Goal: Task Accomplishment & Management: Complete application form

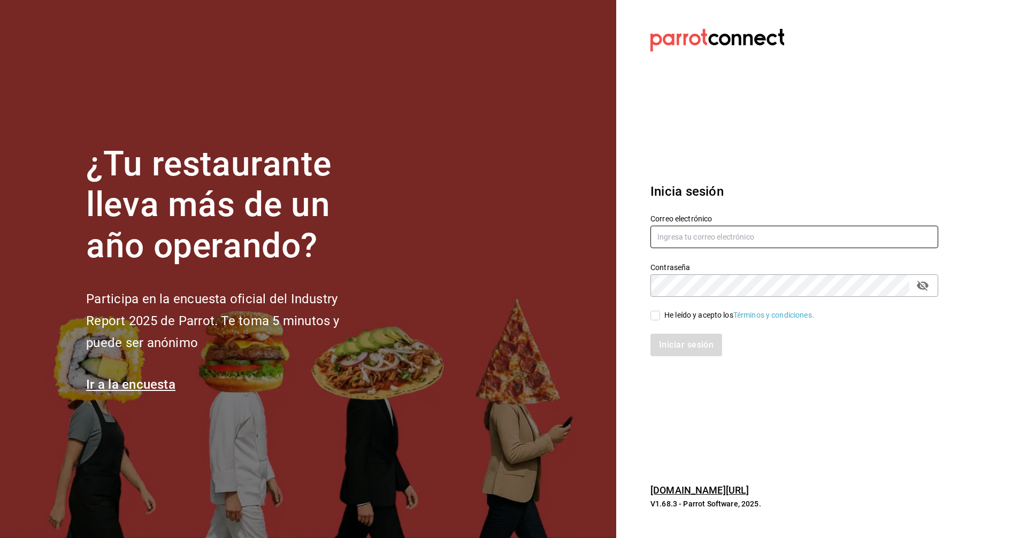
click at [683, 238] on input "text" at bounding box center [795, 237] width 288 height 22
type input "manuel@callejongourmet.mx"
click at [654, 314] on input "He leído y acepto los Términos y condiciones." at bounding box center [656, 316] width 10 height 10
checkbox input "true"
click at [675, 347] on button "Iniciar sesión" at bounding box center [687, 345] width 73 height 22
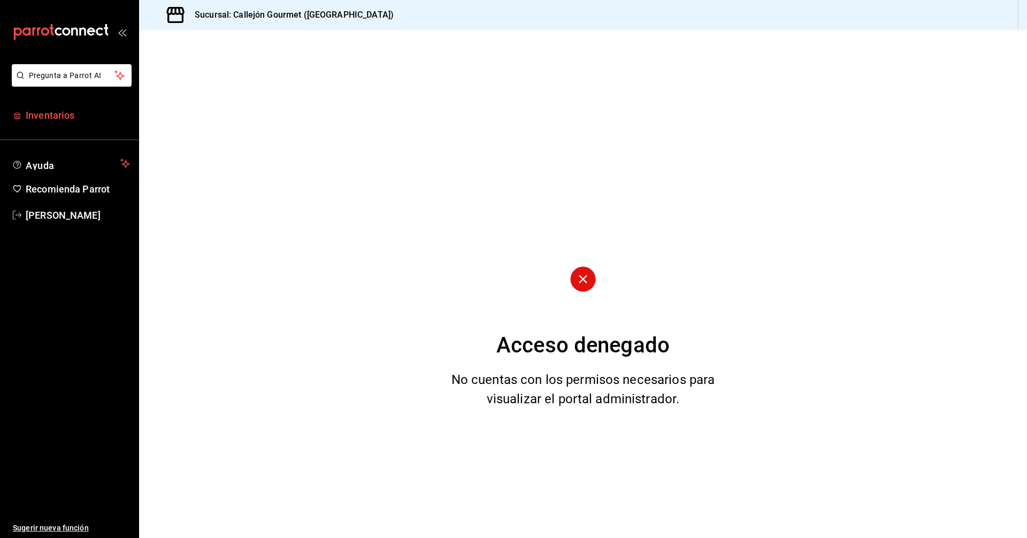
click at [26, 113] on link "Inventarios" at bounding box center [69, 115] width 139 height 23
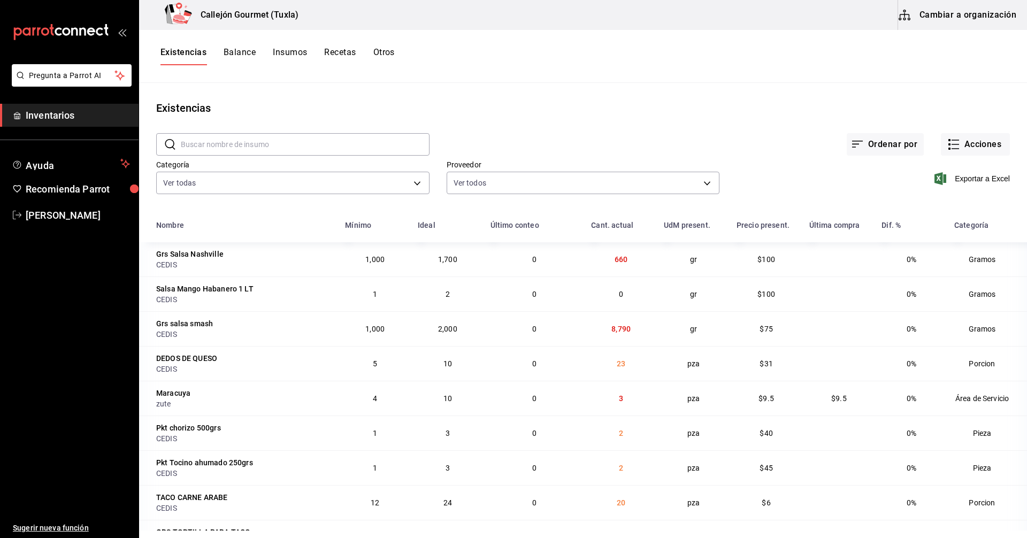
click at [969, 12] on button "Cambiar a organización" at bounding box center [958, 15] width 120 height 30
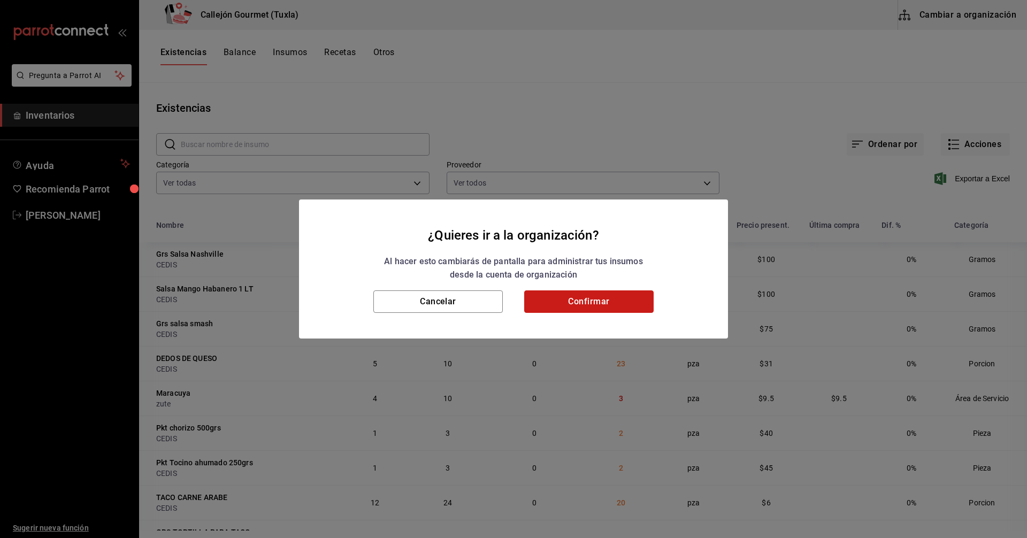
click at [609, 303] on button "Confirmar" at bounding box center [588, 301] width 129 height 22
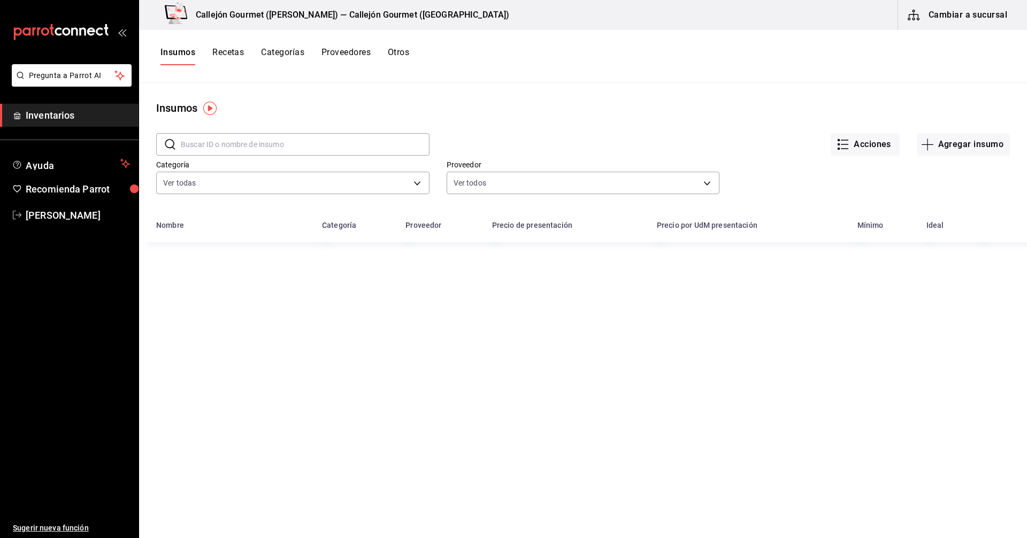
click at [399, 51] on button "Otros" at bounding box center [398, 56] width 21 height 18
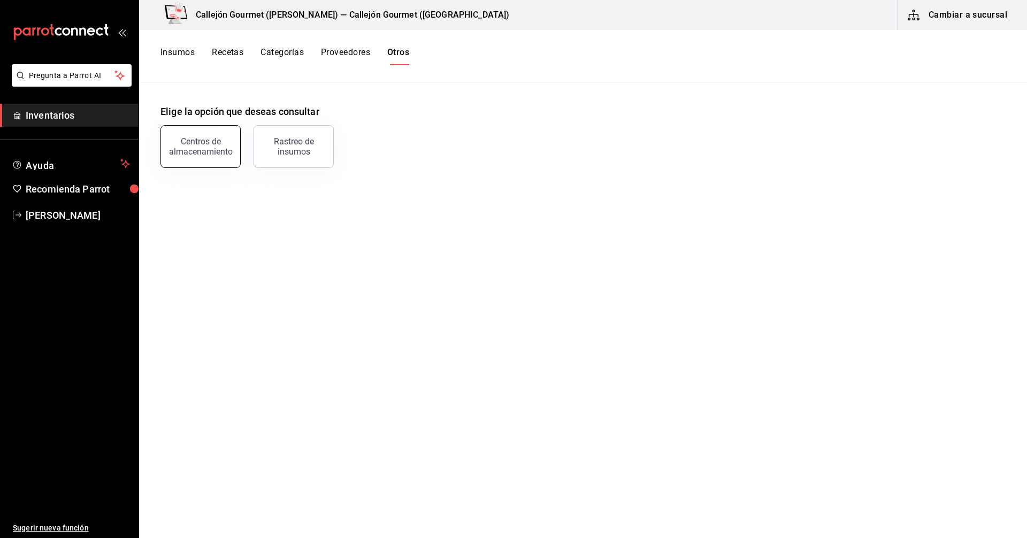
click at [209, 147] on div "Centros de almacenamiento" at bounding box center [200, 146] width 66 height 20
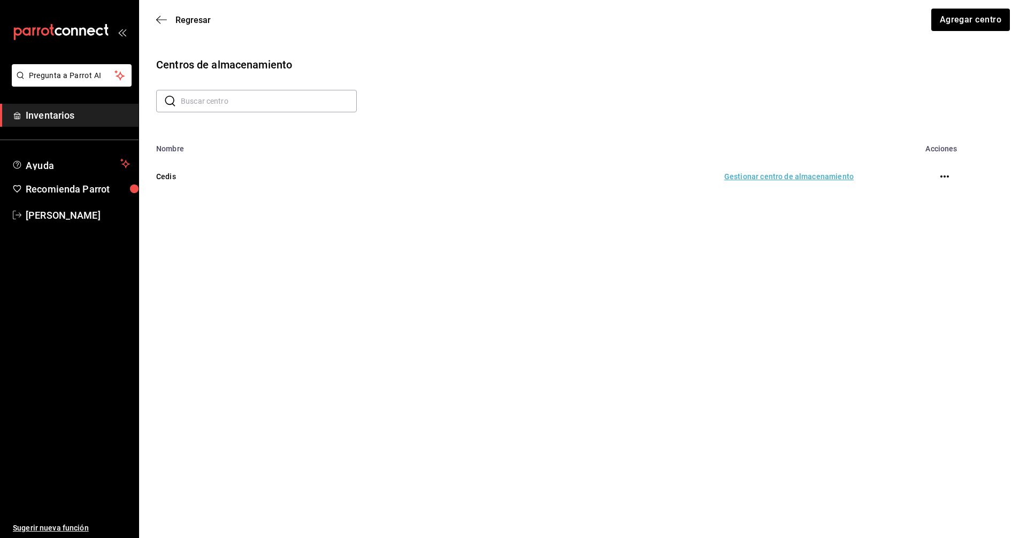
click at [772, 175] on td "Gestionar centro de almacenamiento" at bounding box center [593, 176] width 547 height 47
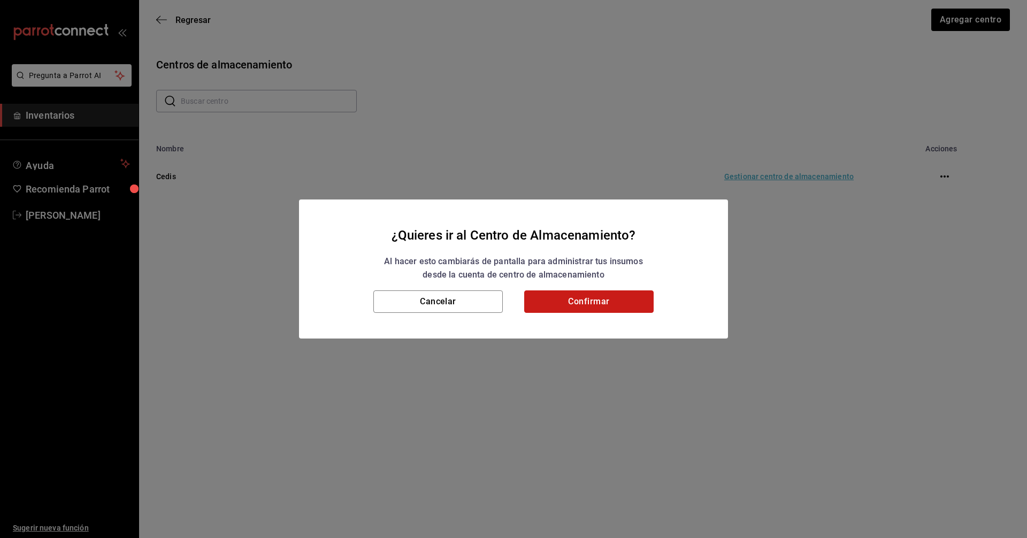
click at [595, 300] on button "Confirmar" at bounding box center [588, 301] width 129 height 22
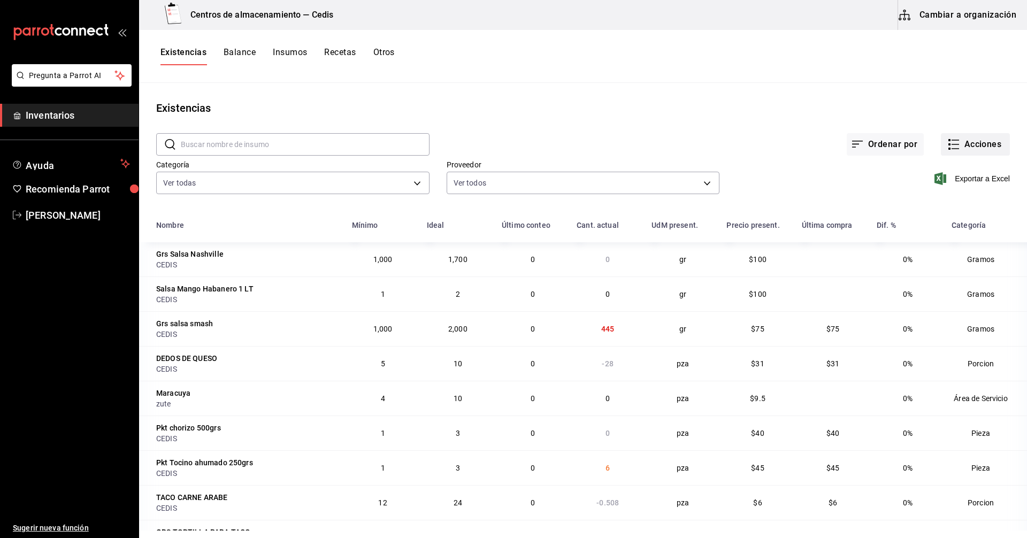
click at [949, 147] on icon "button" at bounding box center [953, 144] width 13 height 13
click at [940, 201] on span "Compra" at bounding box center [965, 202] width 90 height 11
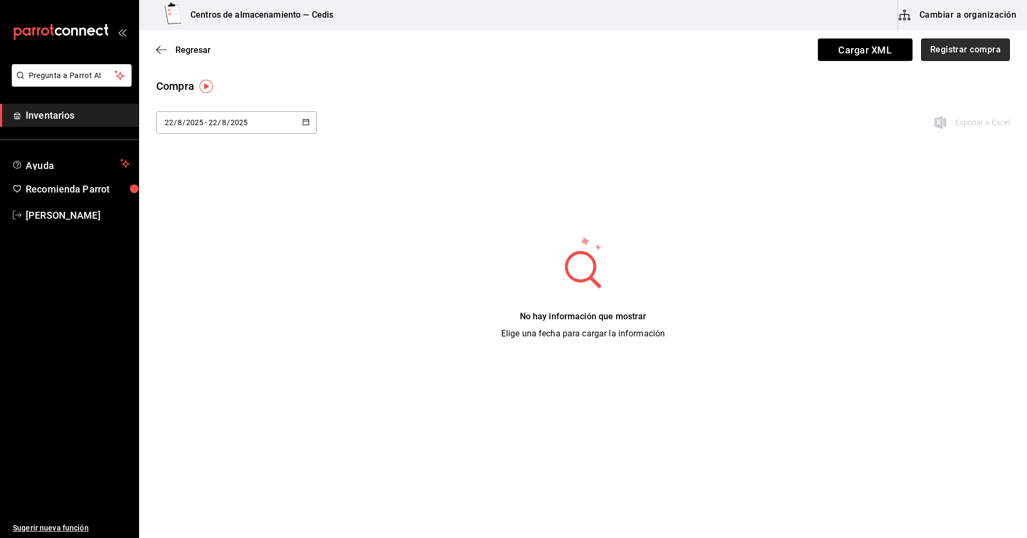
click at [968, 51] on button "Registrar compra" at bounding box center [965, 50] width 89 height 22
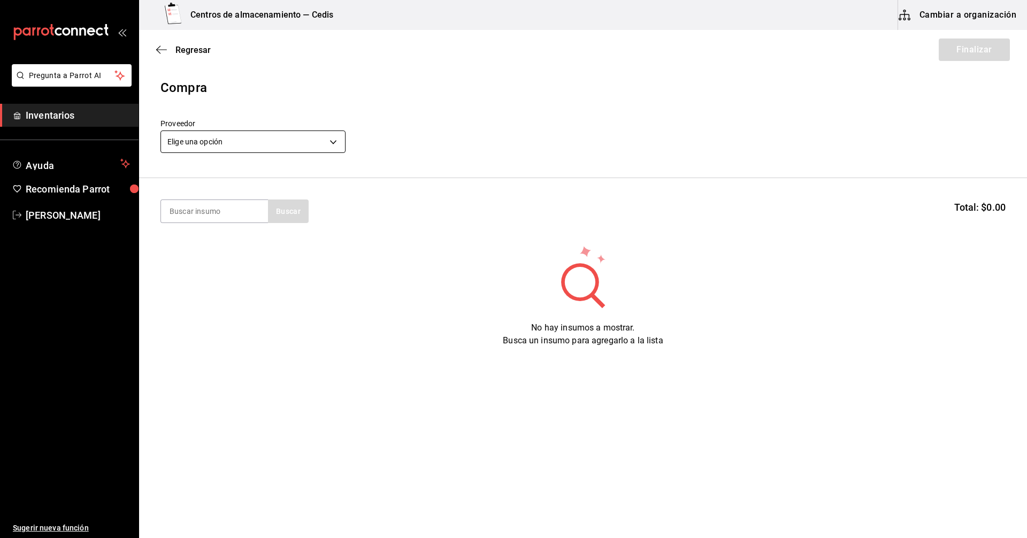
click at [289, 141] on body "Pregunta a Parrot AI Inventarios Ayuda Recomienda Parrot [PERSON_NAME] Sugerir …" at bounding box center [513, 239] width 1027 height 478
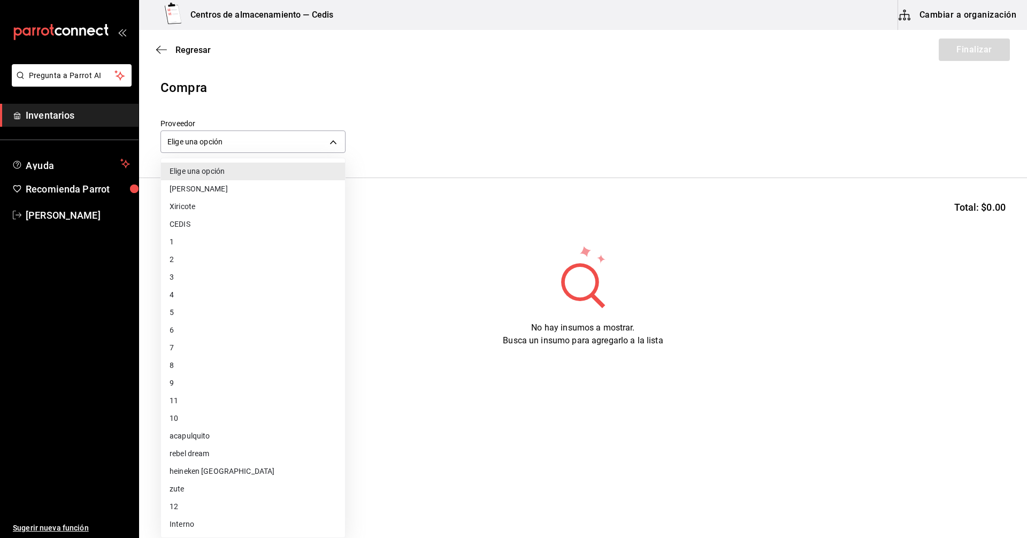
click at [192, 225] on li "CEDIS" at bounding box center [253, 225] width 184 height 18
type input "9be79bfb-cfb8-40e1-9034-6f157fd39d74"
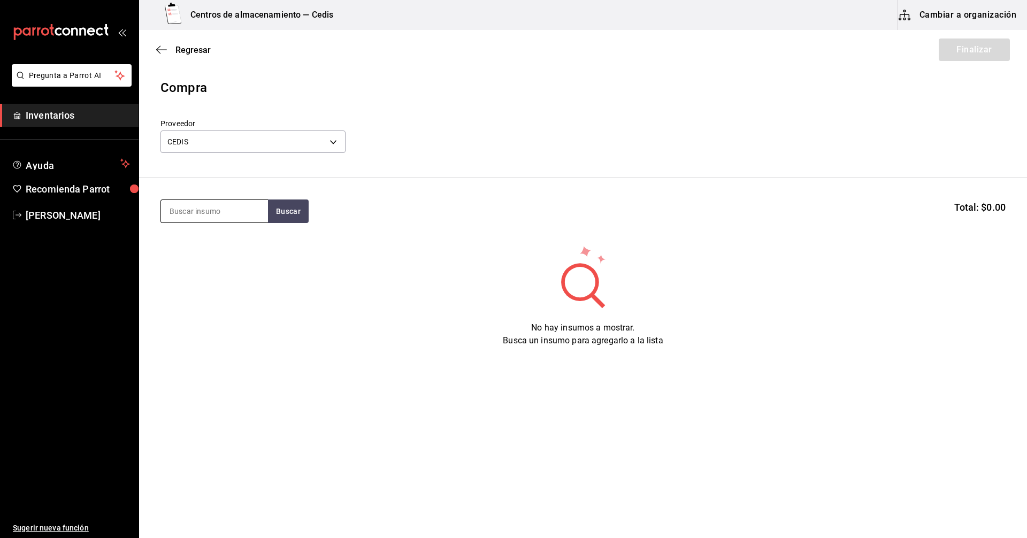
click at [241, 203] on input at bounding box center [214, 211] width 107 height 22
type input "aderezo ra"
click at [208, 250] on div "bote - CEDIS" at bounding box center [213, 254] width 87 height 11
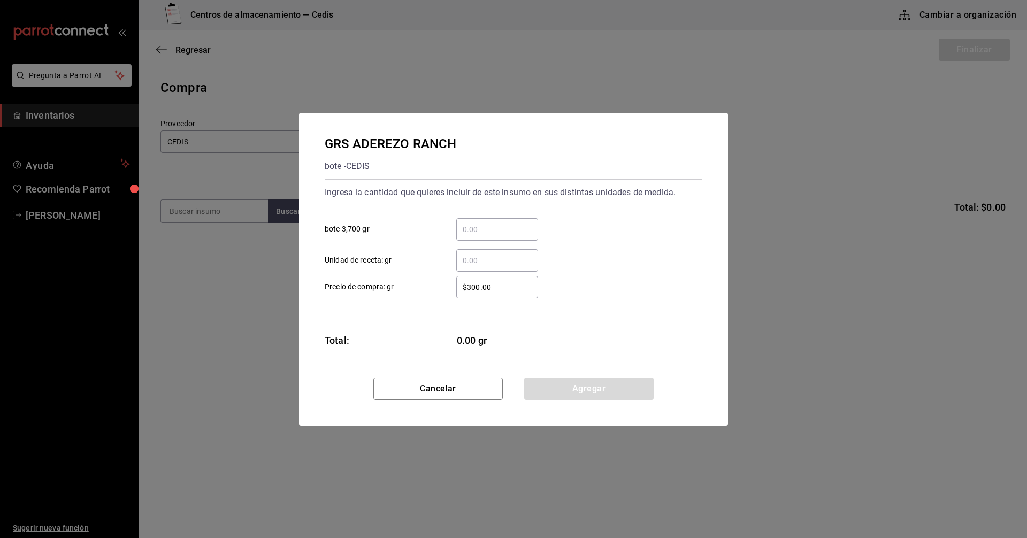
click at [470, 261] on input "​ Unidad de receta: gr" at bounding box center [497, 260] width 82 height 13
type input "4,350"
click at [615, 254] on div "4,350 ​ Unidad de receta: gr" at bounding box center [509, 256] width 386 height 31
click at [594, 388] on button "Agregar" at bounding box center [588, 389] width 129 height 22
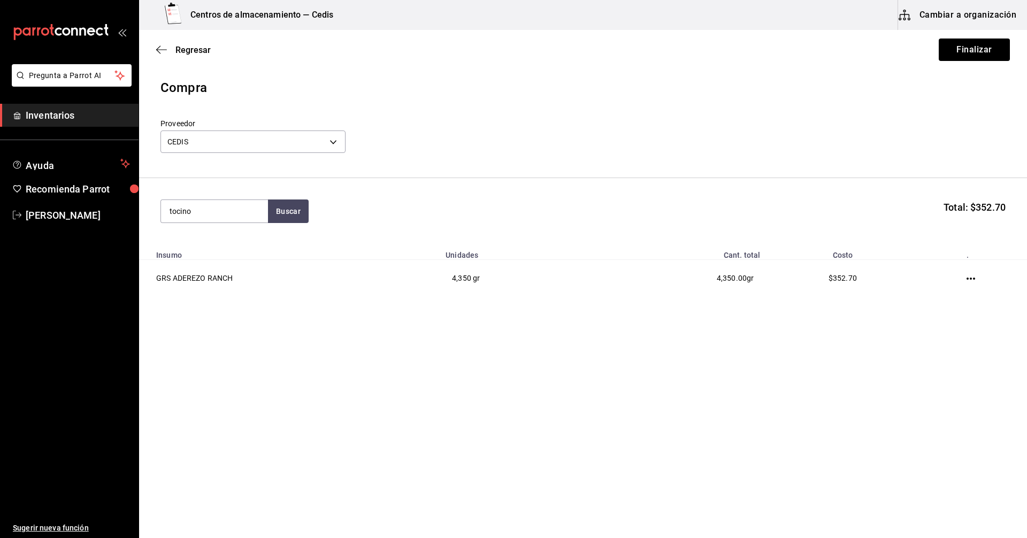
type input "tocino"
click at [187, 252] on div "Pkt Tocino ahumado 250grs" at bounding box center [215, 249] width 90 height 26
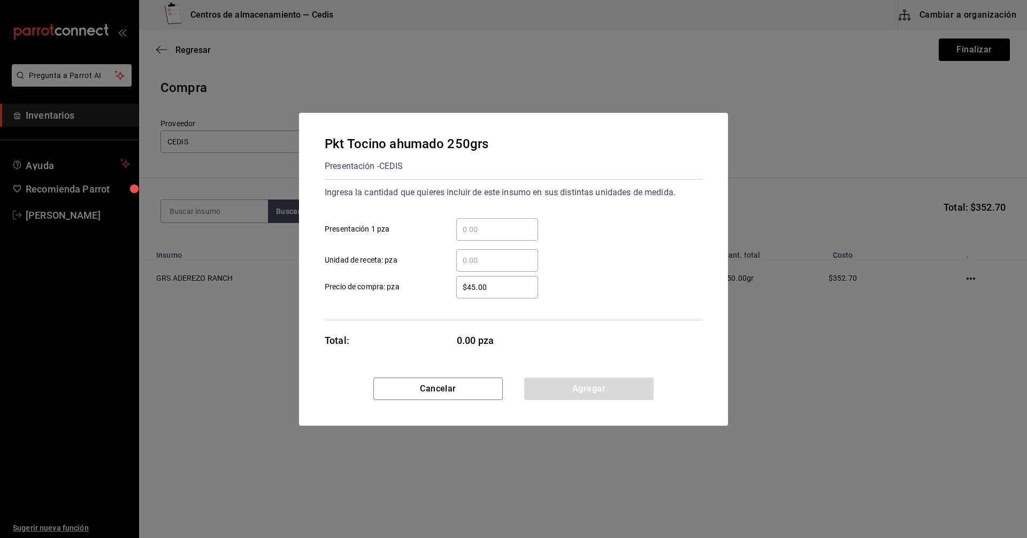
click at [476, 228] on input "​ Presentación 1 pza" at bounding box center [497, 229] width 82 height 13
type input "3"
click at [632, 253] on div "​ Unidad de receta: pza" at bounding box center [509, 256] width 386 height 31
click at [586, 385] on button "Agregar" at bounding box center [588, 389] width 129 height 22
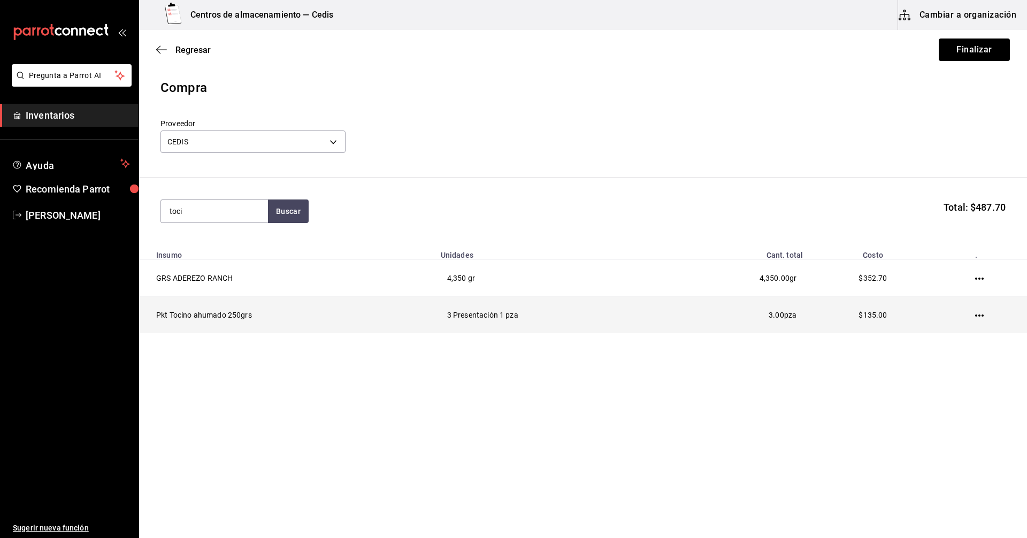
type input "toci"
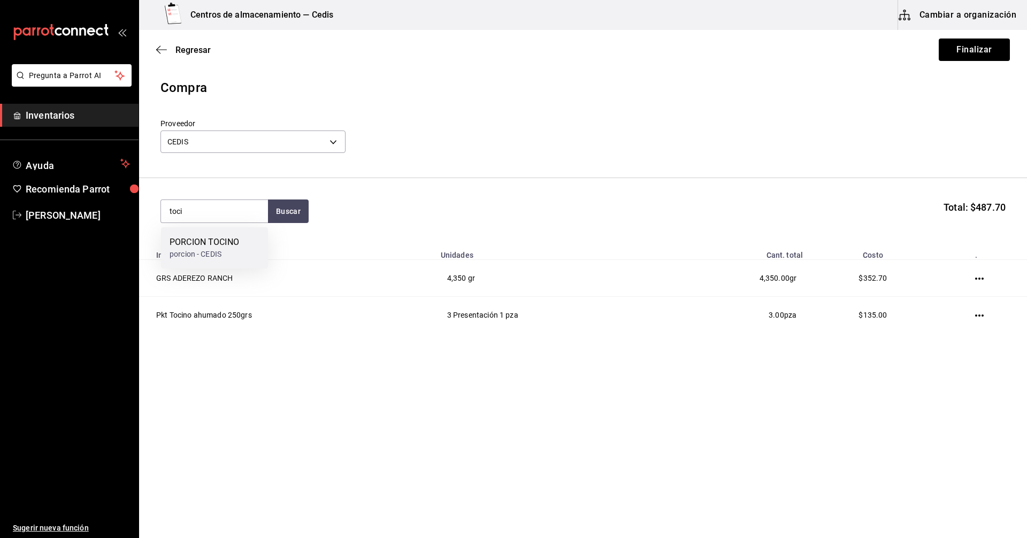
click at [211, 250] on div "porcion - CEDIS" at bounding box center [205, 254] width 70 height 11
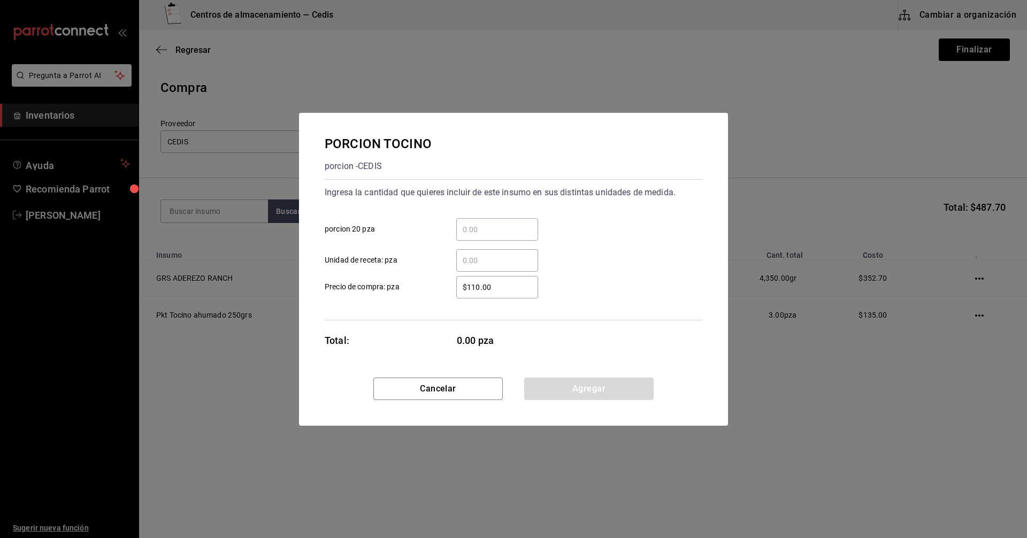
click at [482, 258] on input "​ Unidad de receta: pza" at bounding box center [497, 260] width 82 height 13
type input "60"
click at [549, 261] on div "60 ​ Unidad de receta: pza" at bounding box center [509, 256] width 386 height 31
click at [570, 381] on button "Agregar" at bounding box center [588, 389] width 129 height 22
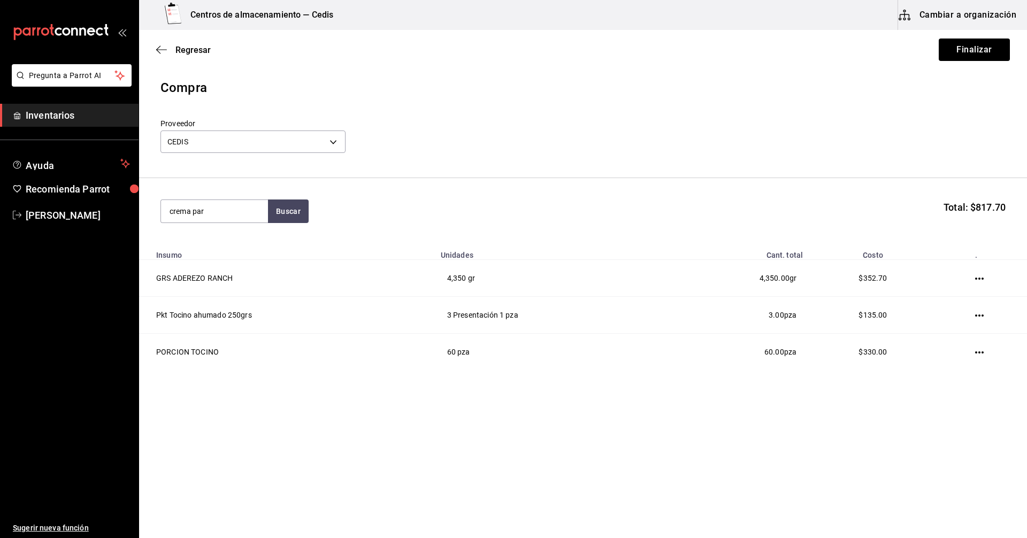
type input "crema par"
click at [209, 246] on div "GRS SALSA CREMA PARMESANO" at bounding box center [215, 249] width 90 height 26
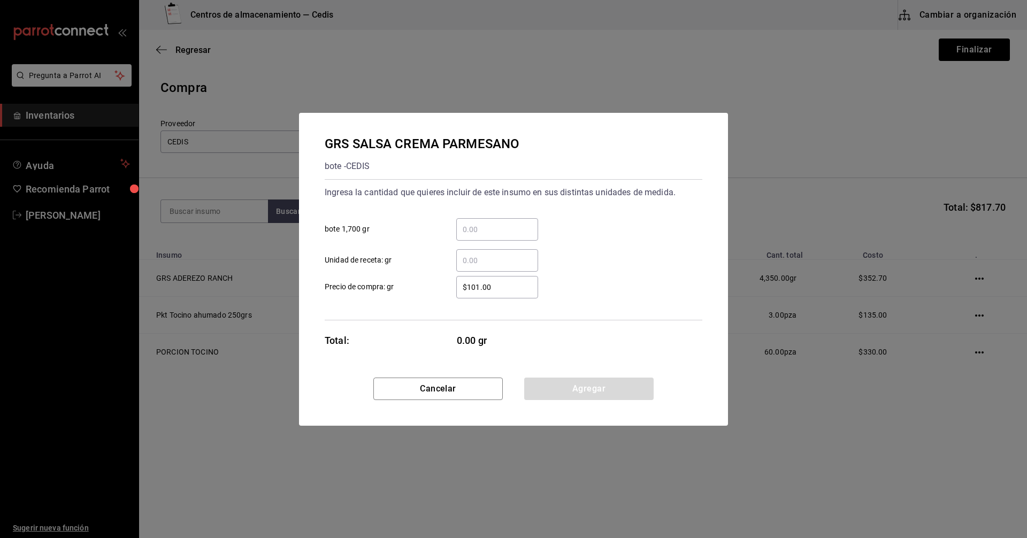
click at [490, 258] on input "​ Unidad de receta: gr" at bounding box center [497, 260] width 82 height 13
type input "3,180"
click at [561, 209] on div "Ingresa la cantidad que quieres incluir de este insumo en sus distintas unidade…" at bounding box center [514, 228] width 378 height 88
click at [583, 382] on button "Agregar" at bounding box center [588, 389] width 129 height 22
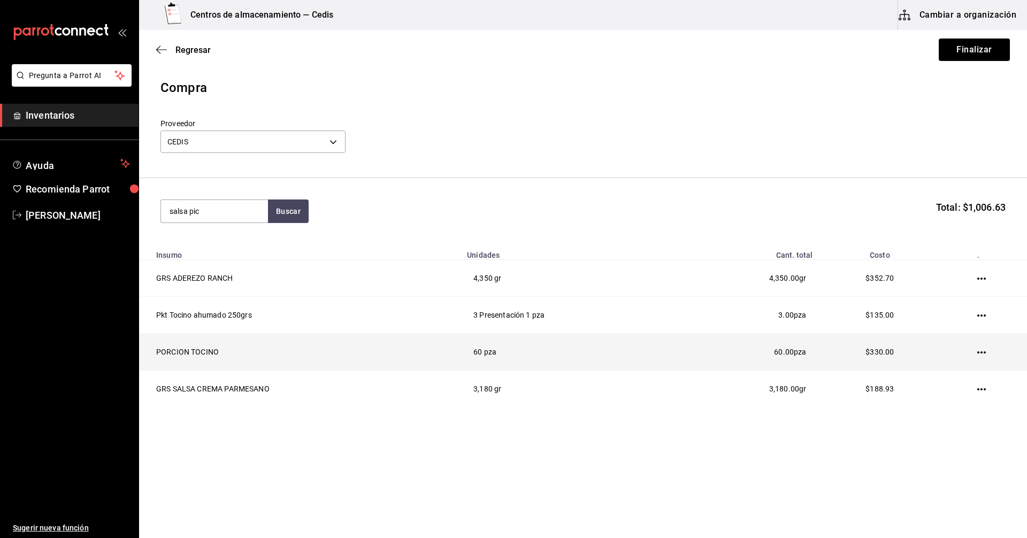
type input "salsa pic"
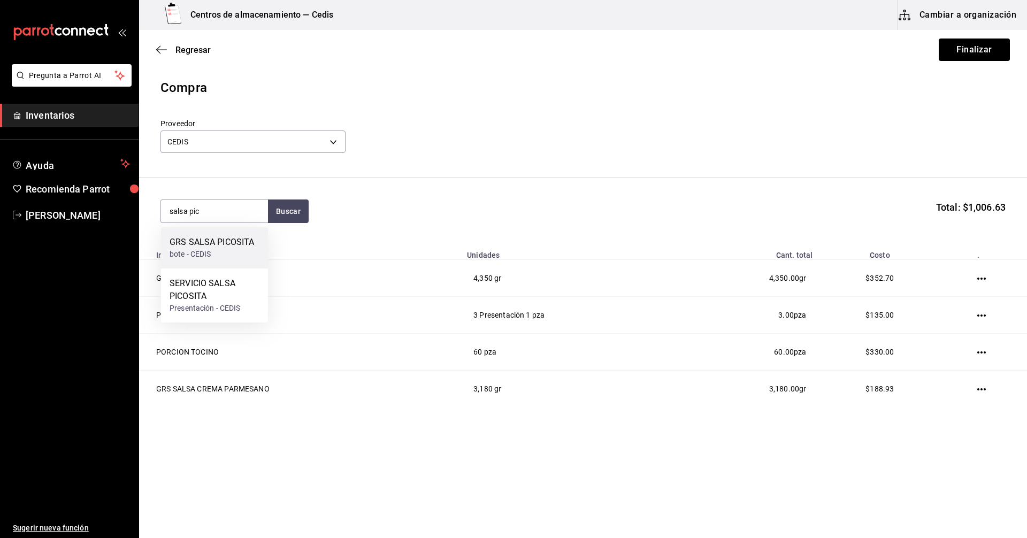
click at [230, 242] on div "GRS SALSA PICOSITA" at bounding box center [212, 242] width 85 height 13
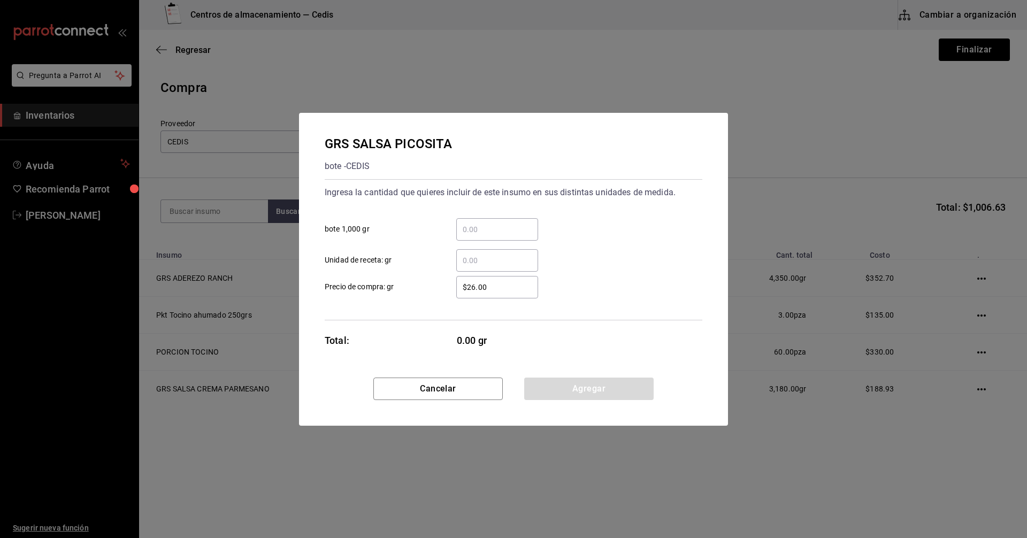
click at [481, 229] on input "​ bote 1,000 gr" at bounding box center [497, 229] width 82 height 13
type input "3"
click at [567, 226] on div "3 ​ bote 1,000 gr" at bounding box center [509, 225] width 386 height 31
click at [572, 391] on button "Agregar" at bounding box center [588, 389] width 129 height 22
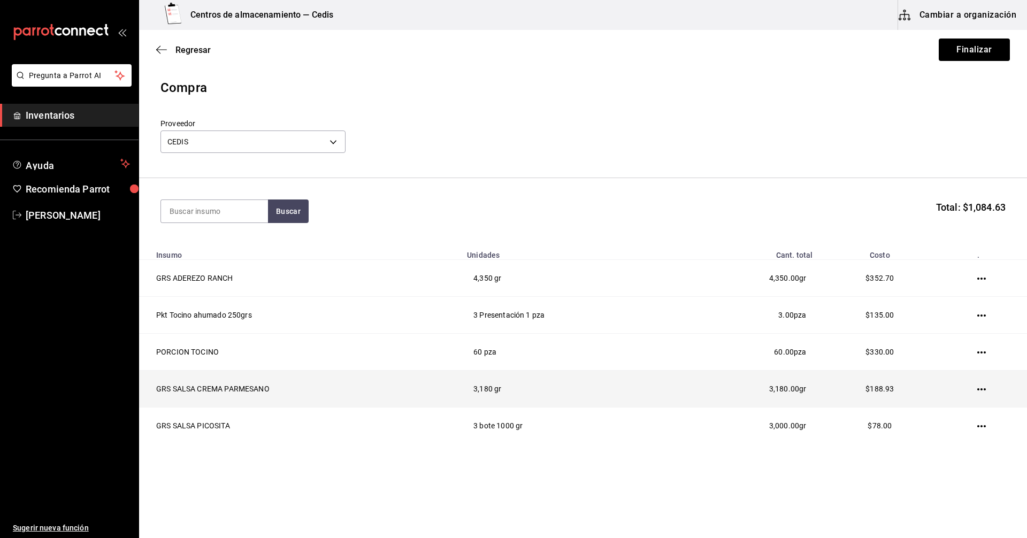
scroll to position [1, 0]
type input "carne ha"
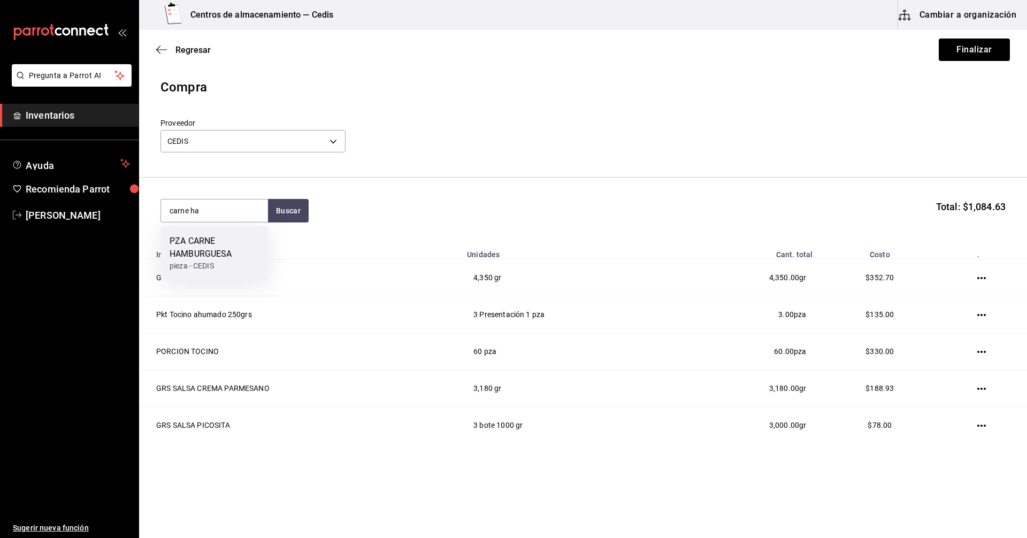
click at [197, 260] on div "PZA CARNE HAMBURGUESA" at bounding box center [215, 248] width 90 height 26
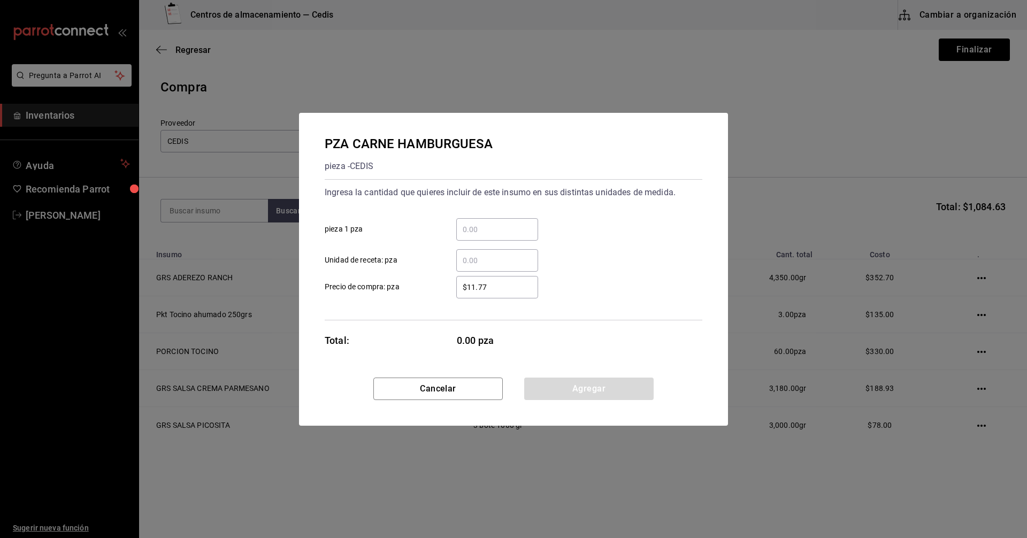
click at [472, 234] on input "​ pieza 1 pza" at bounding box center [497, 229] width 82 height 13
type input "75"
click at [611, 242] on div "​ Unidad de receta: pza" at bounding box center [509, 256] width 386 height 31
click at [593, 387] on button "Agregar" at bounding box center [588, 389] width 129 height 22
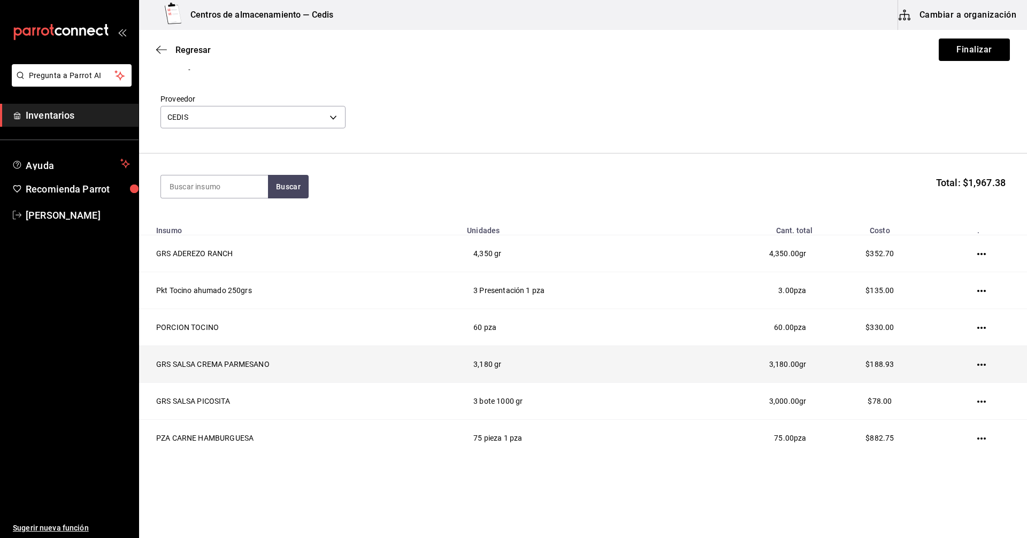
scroll to position [38, 0]
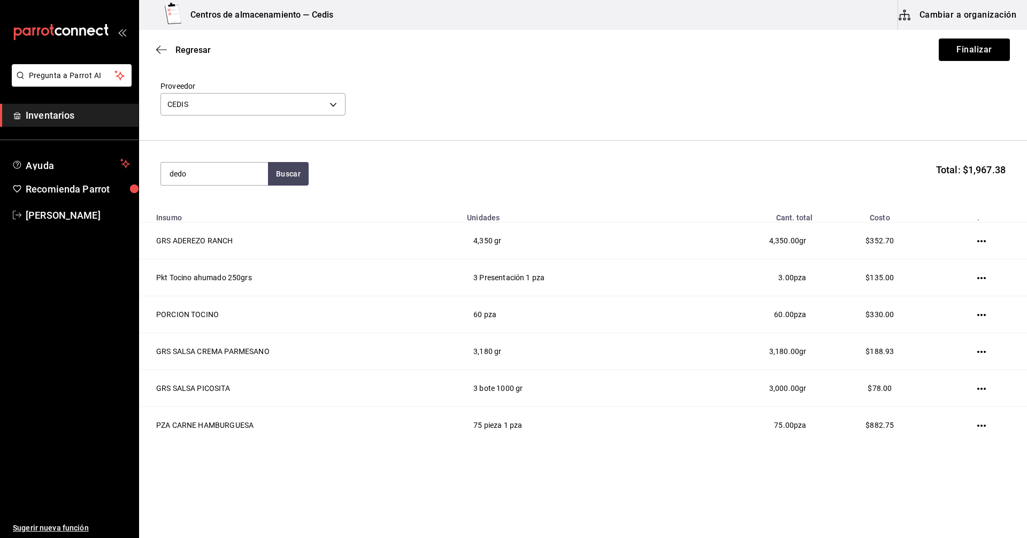
type input "dedo"
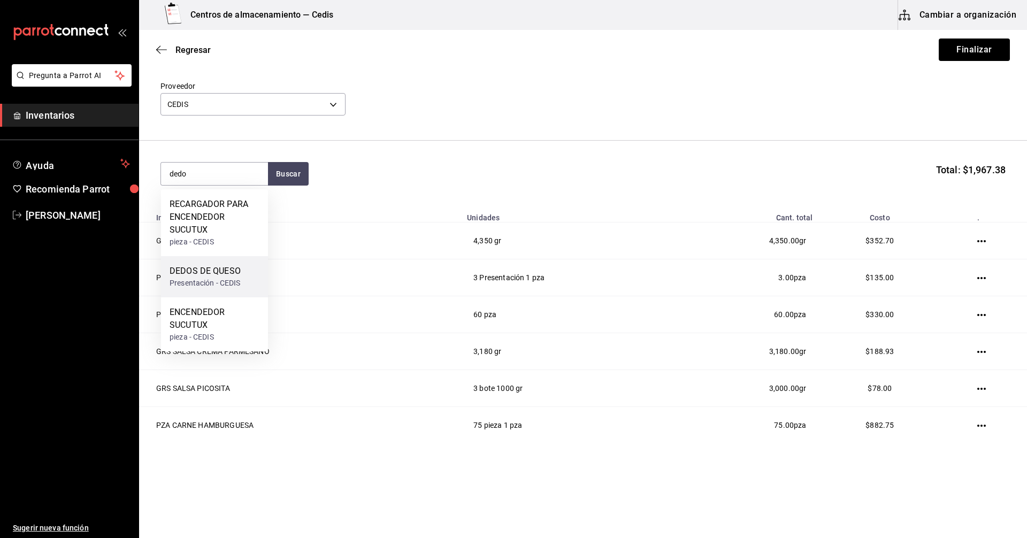
click at [198, 282] on div "Presentación - CEDIS" at bounding box center [205, 283] width 71 height 11
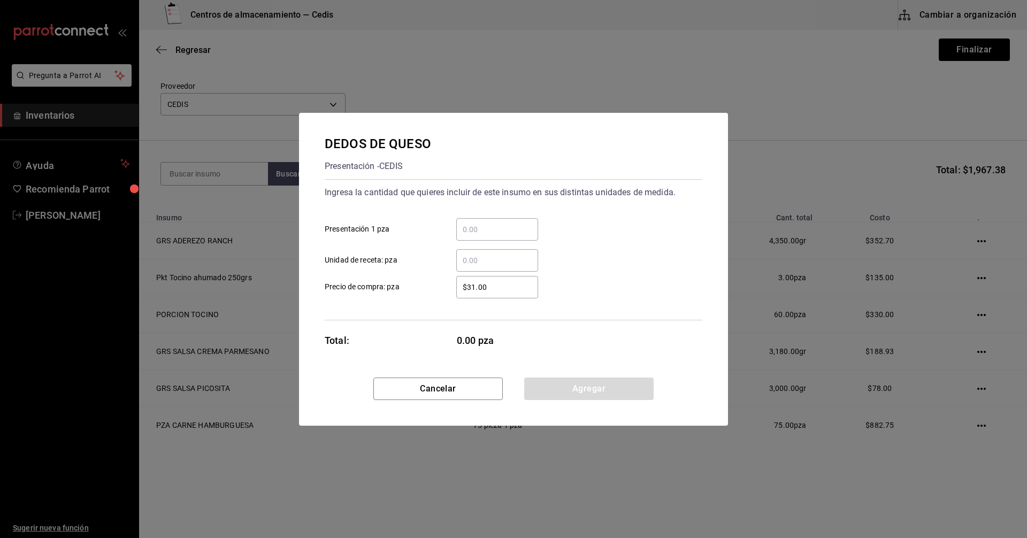
click at [483, 228] on input "​ Presentación 1 pza" at bounding box center [497, 229] width 82 height 13
type input "22"
click at [644, 278] on div "$31.00 ​ Precio de compra: pza" at bounding box center [509, 282] width 386 height 31
click at [589, 400] on button "Agregar" at bounding box center [588, 389] width 129 height 22
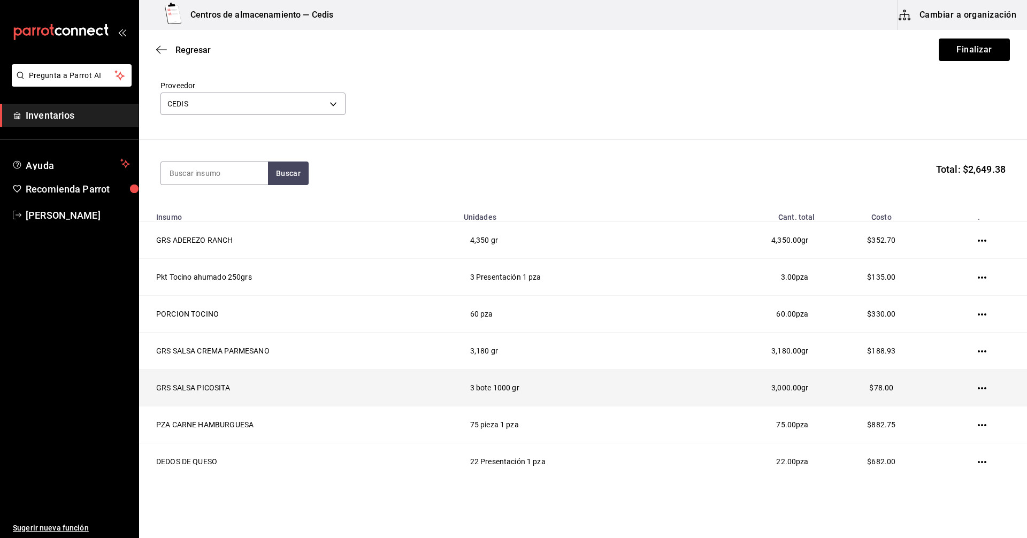
scroll to position [75, 0]
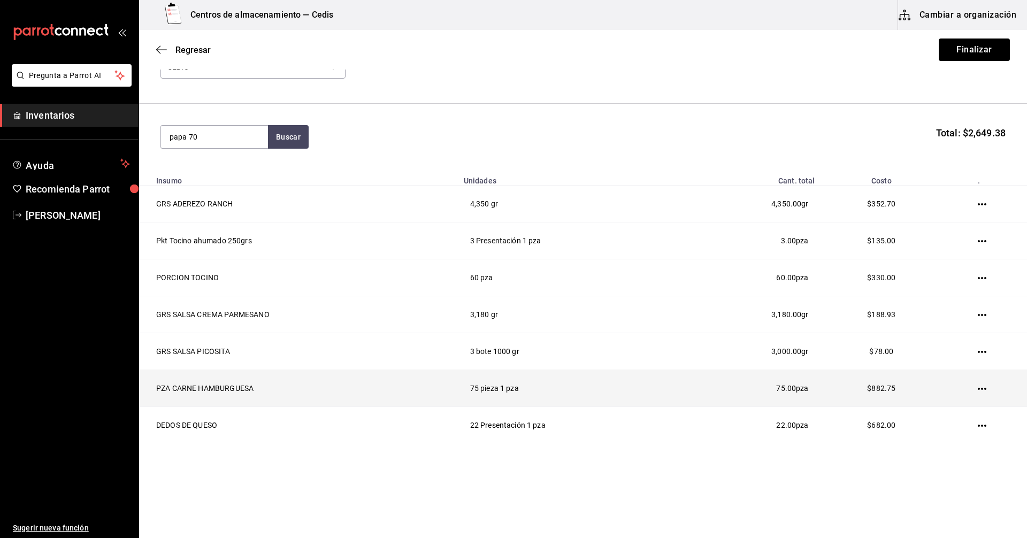
type input "papa 70"
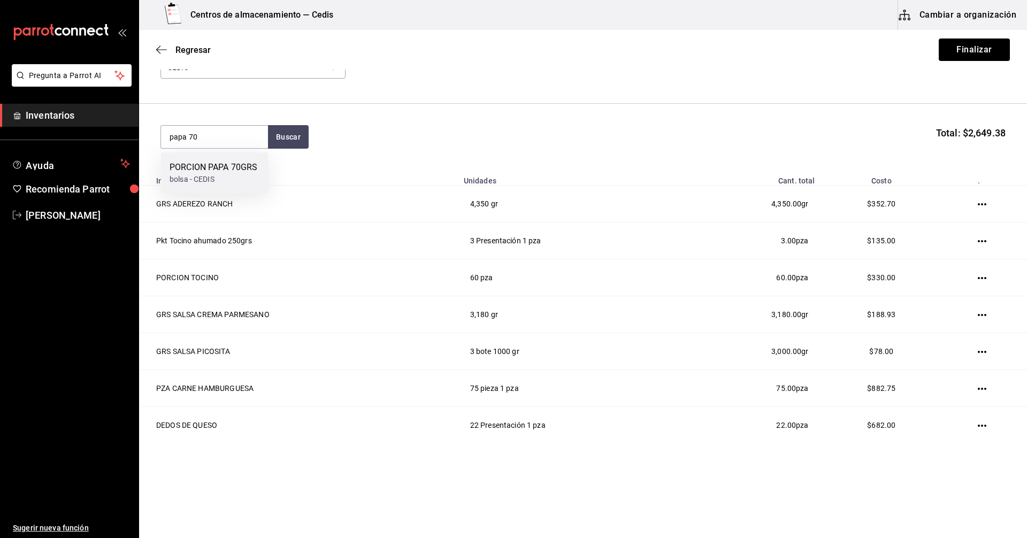
click at [202, 175] on div "bolsa - CEDIS" at bounding box center [214, 179] width 88 height 11
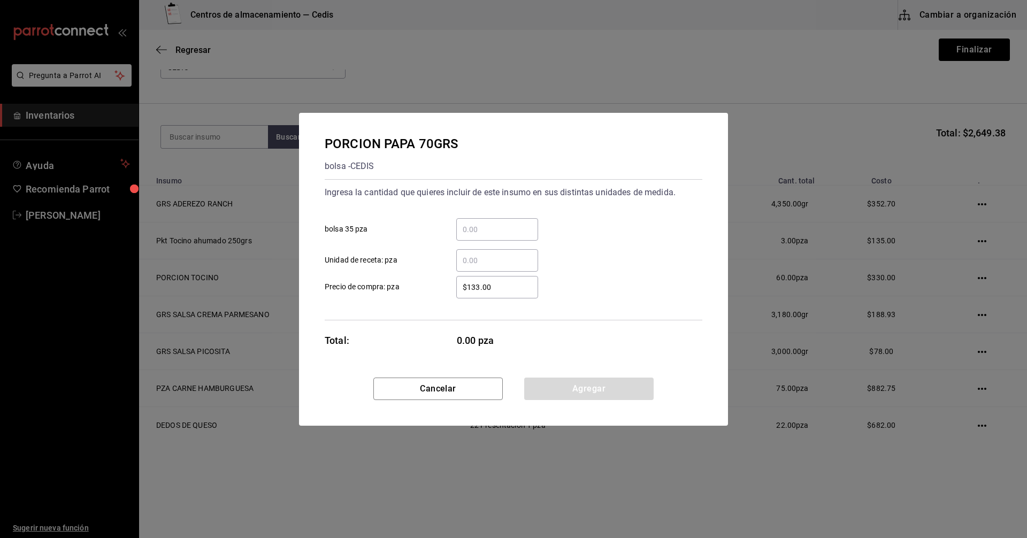
drag, startPoint x: 471, startPoint y: 261, endPoint x: 484, endPoint y: 257, distance: 13.4
click at [471, 261] on input "​ Unidad de receta: pza" at bounding box center [497, 260] width 82 height 13
type input "13"
click at [630, 255] on div "13 ​ Unidad de receta: pza" at bounding box center [509, 256] width 386 height 31
click at [572, 384] on button "Agregar" at bounding box center [588, 389] width 129 height 22
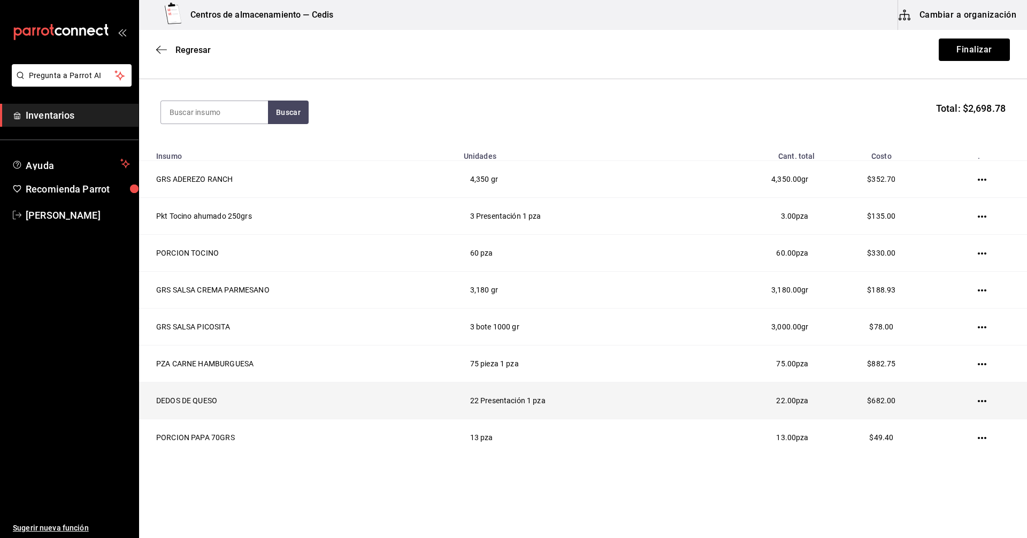
scroll to position [112, 0]
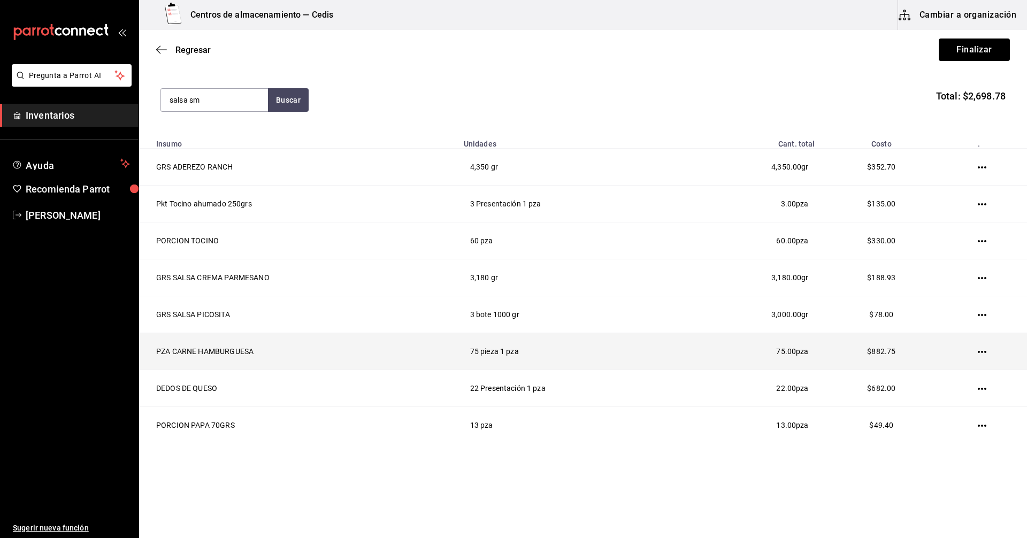
type input "salsa sm"
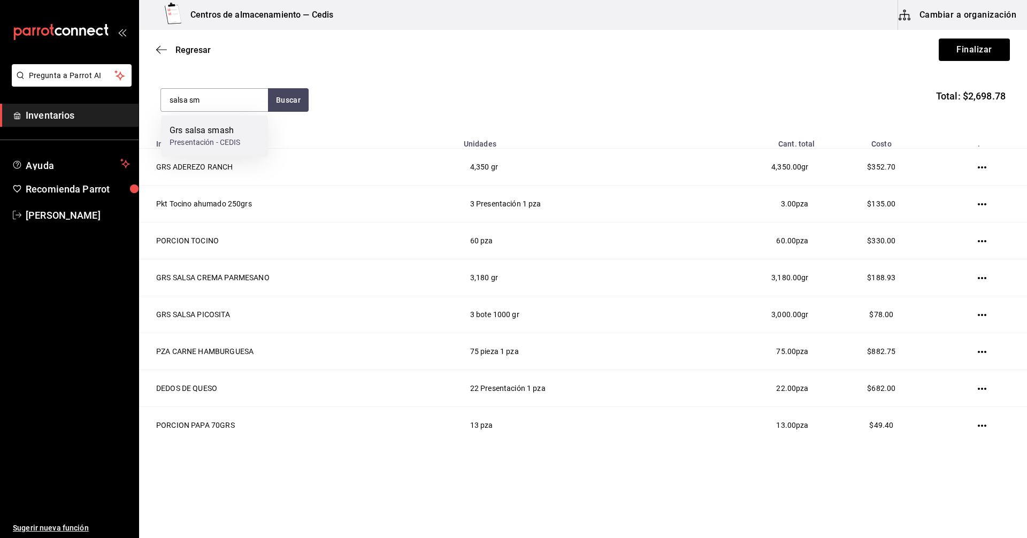
click at [209, 132] on div "Grs salsa smash" at bounding box center [205, 130] width 71 height 13
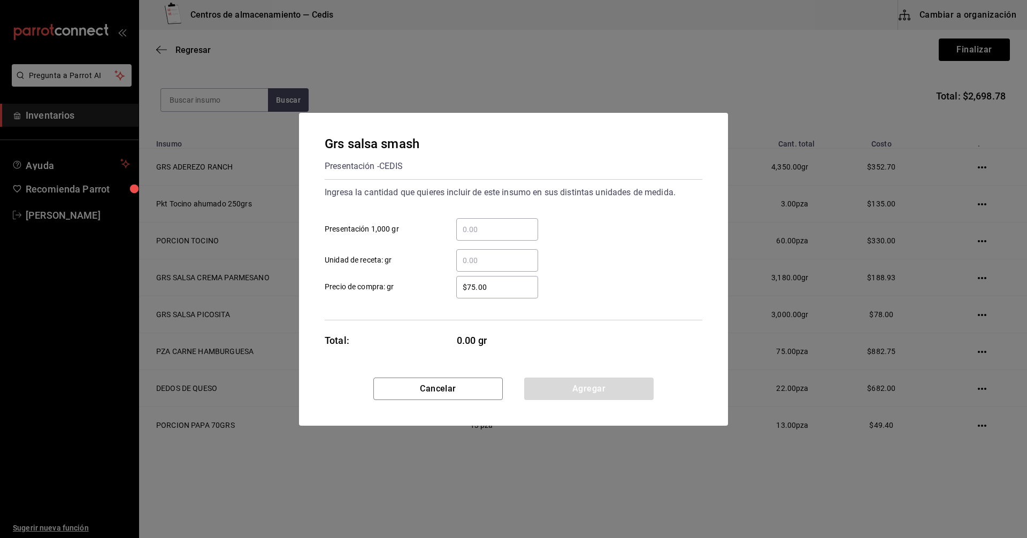
click at [470, 261] on input "​ Unidad de receta: gr" at bounding box center [497, 260] width 82 height 13
type input "1,140"
click at [582, 387] on button "Agregar" at bounding box center [588, 389] width 129 height 22
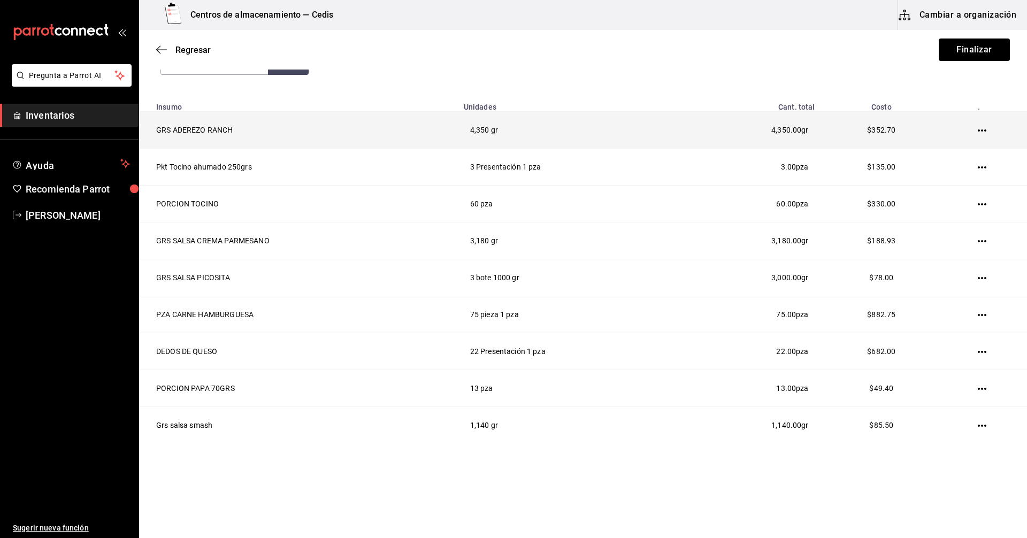
scroll to position [0, 0]
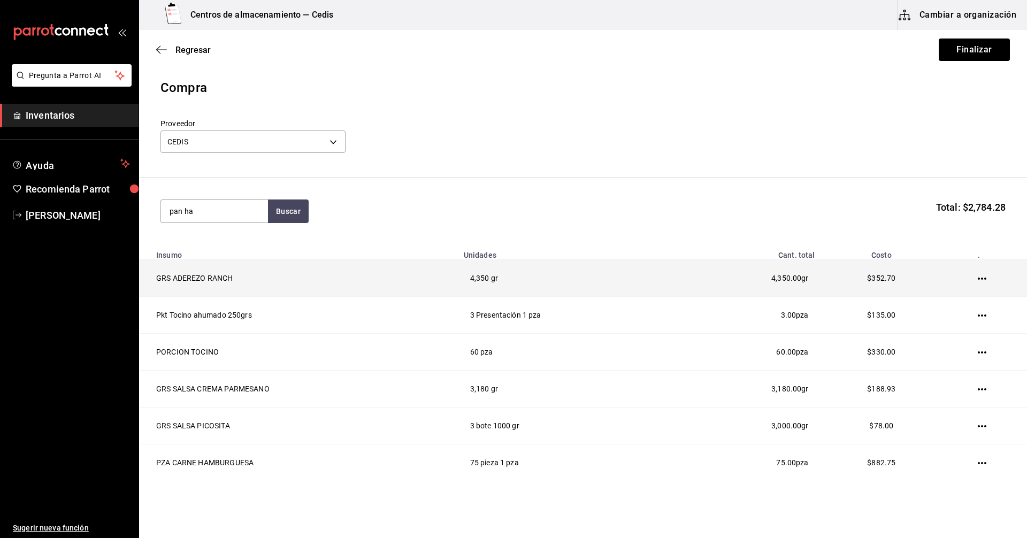
type input "pan ha"
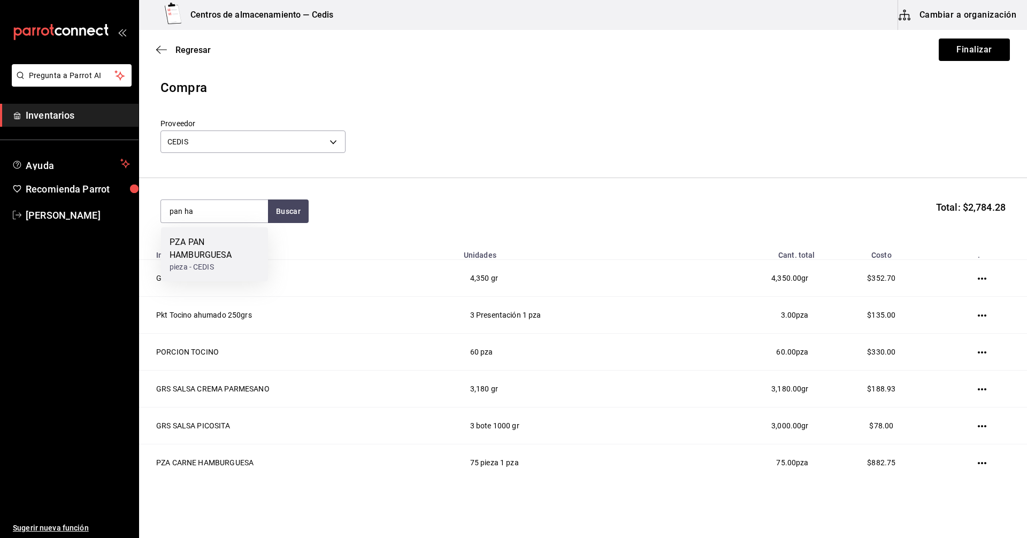
click at [177, 241] on div "PZA PAN HAMBURGUESA" at bounding box center [215, 249] width 90 height 26
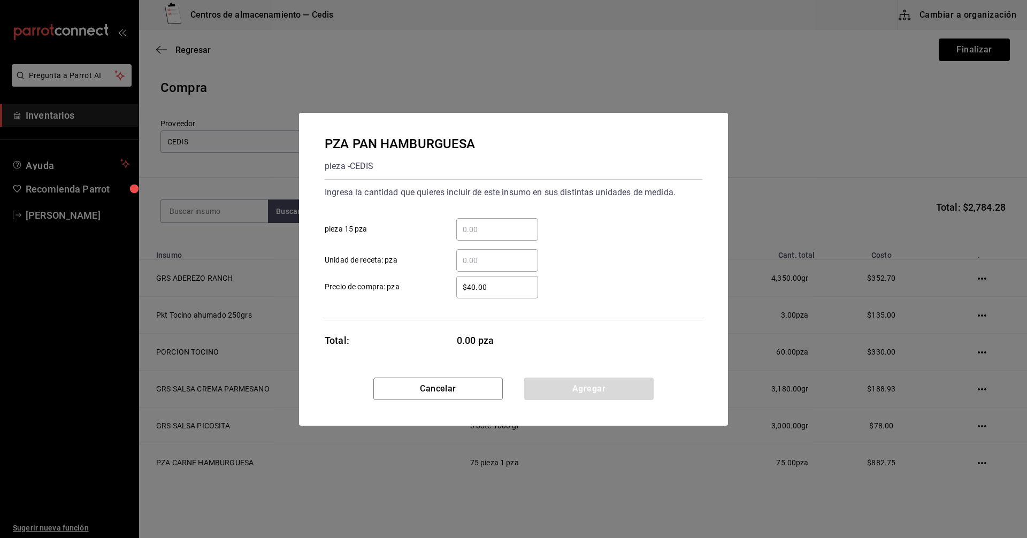
click at [473, 225] on input "​ pieza 15 pza" at bounding box center [497, 229] width 82 height 13
type input "5"
click at [694, 224] on div "5 ​ pieza 15 pza" at bounding box center [509, 225] width 386 height 31
click at [590, 384] on button "Agregar" at bounding box center [588, 389] width 129 height 22
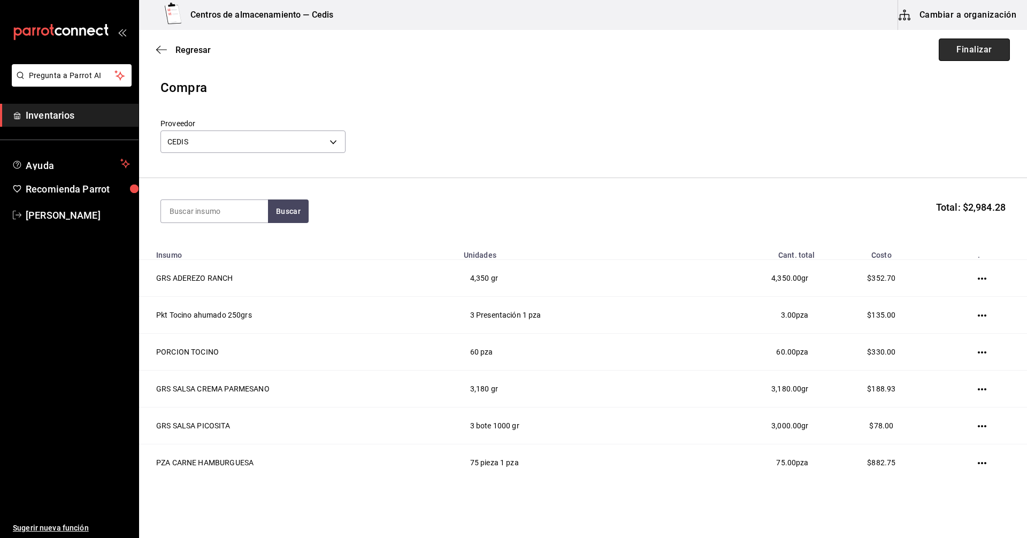
click at [956, 50] on button "Finalizar" at bounding box center [974, 50] width 71 height 22
